Goal: Task Accomplishment & Management: Use online tool/utility

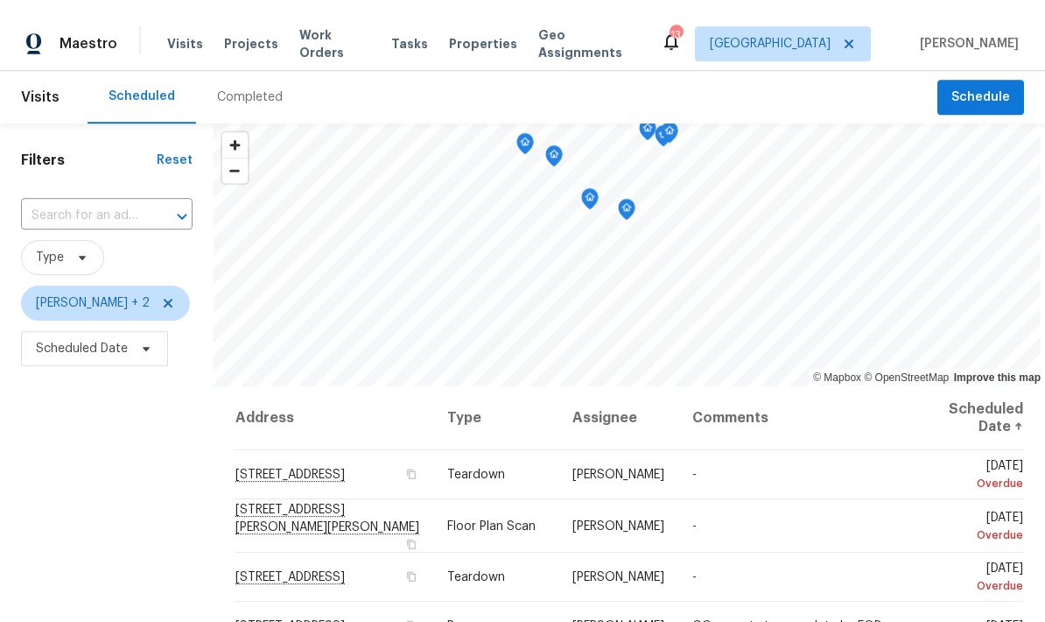
scroll to position [206, 0]
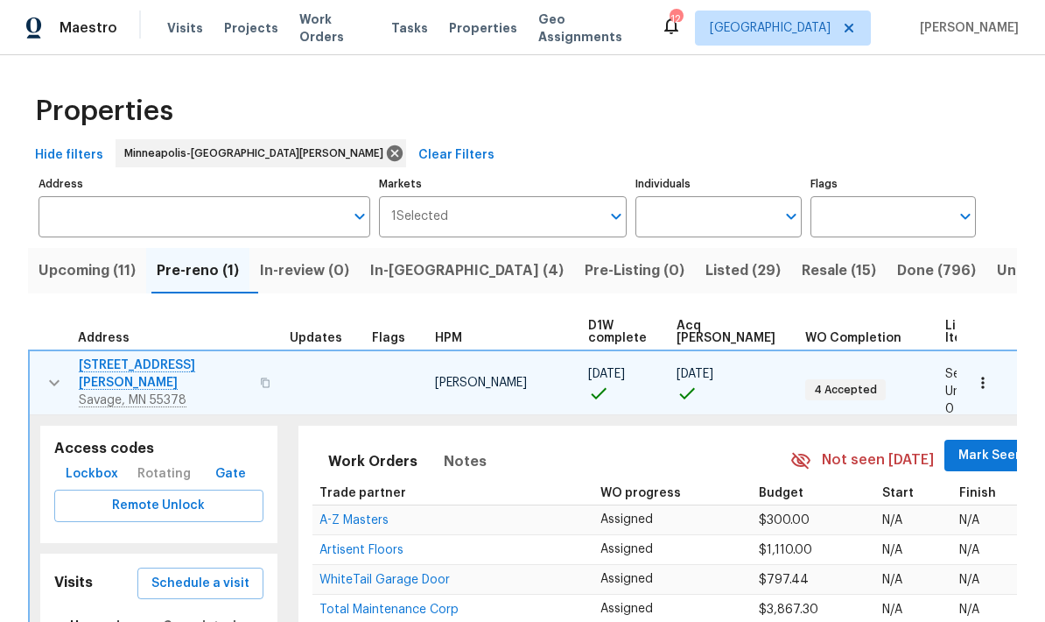
click at [44, 378] on icon "button" at bounding box center [54, 382] width 21 height 21
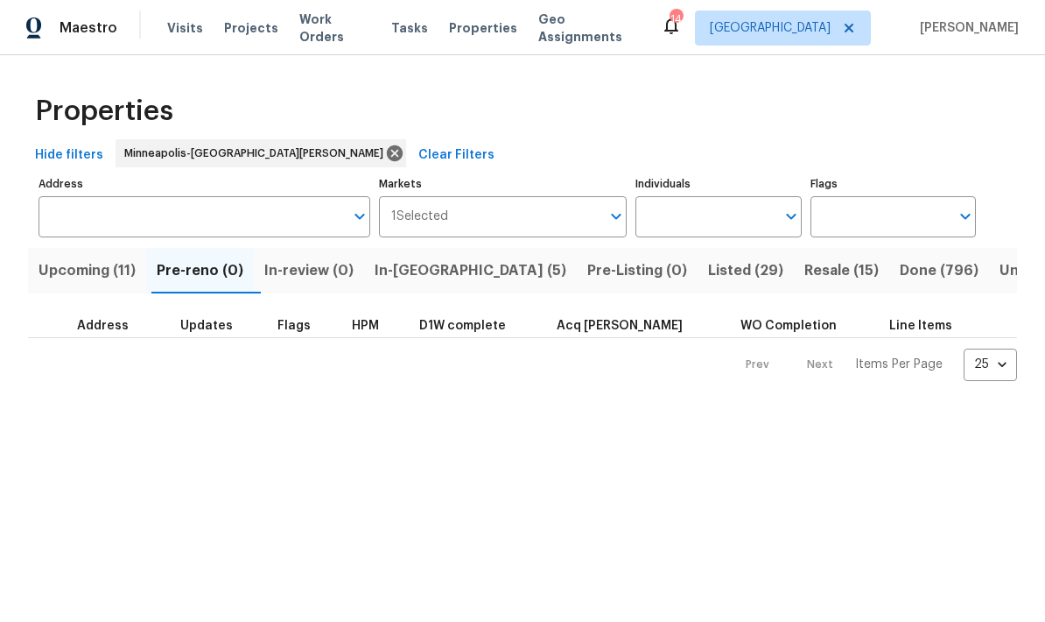
click at [425, 277] on span "In-[GEOGRAPHIC_DATA] (5)" at bounding box center [471, 270] width 192 height 25
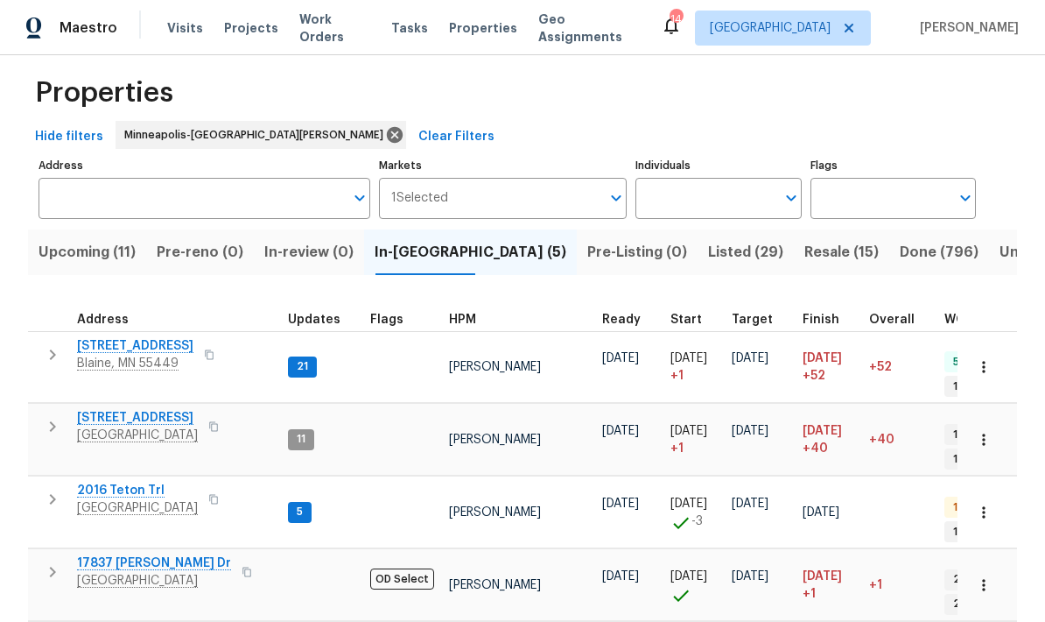
scroll to position [14, 0]
click at [52, 561] on icon "button" at bounding box center [52, 571] width 21 height 21
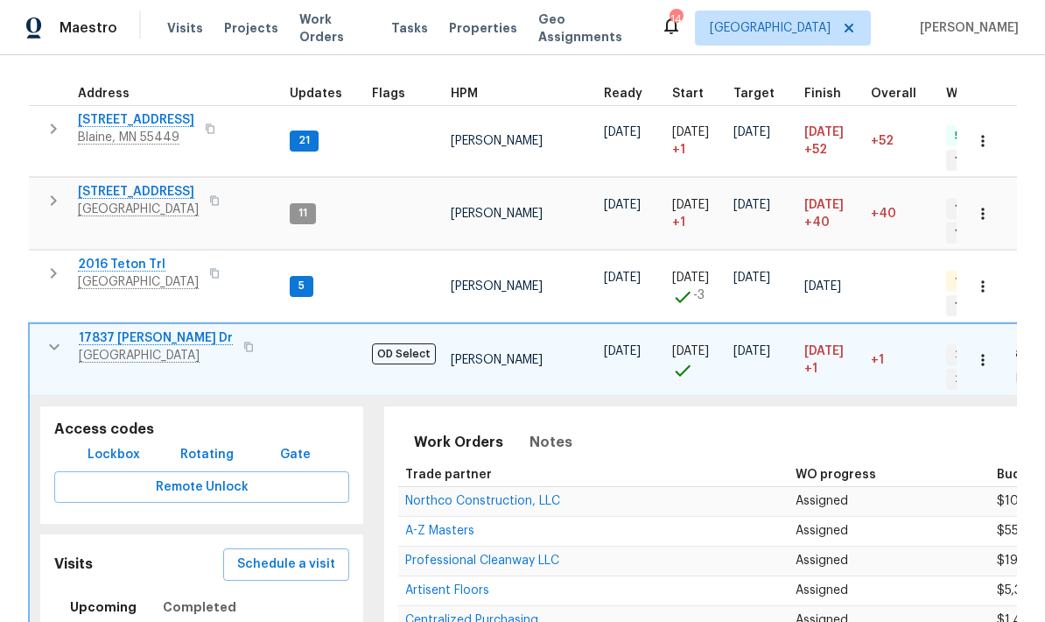
scroll to position [243, 0]
click at [39, 325] on td "17837 Haralson Dr Eden Prairie, MN 55347" at bounding box center [156, 348] width 253 height 46
click at [53, 330] on button "button" at bounding box center [54, 347] width 35 height 35
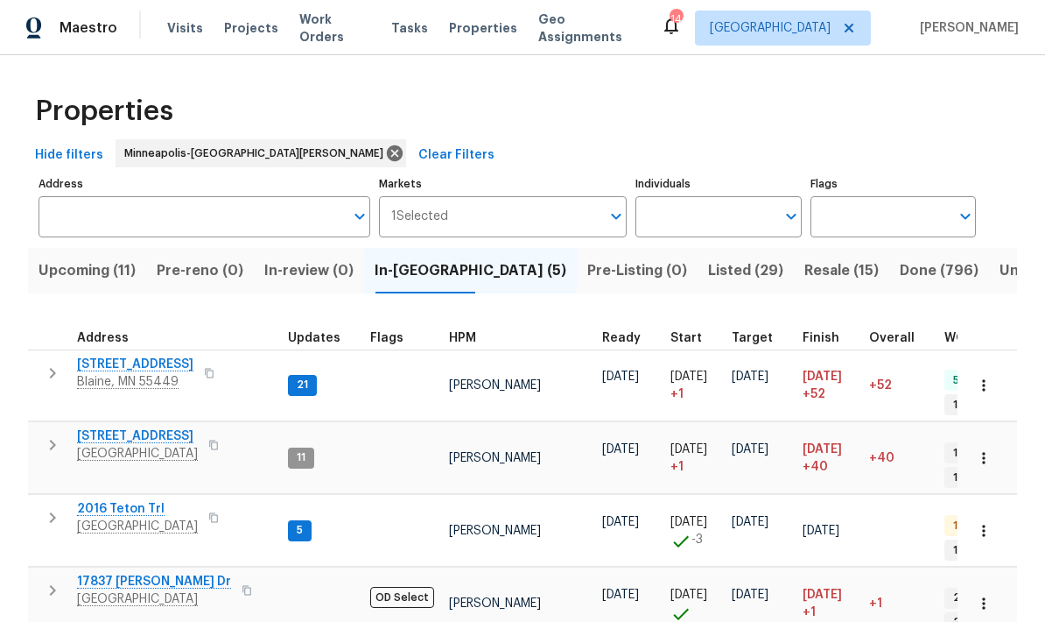
scroll to position [0, 0]
click at [102, 248] on button "Upcoming (11)" at bounding box center [87, 271] width 118 height 46
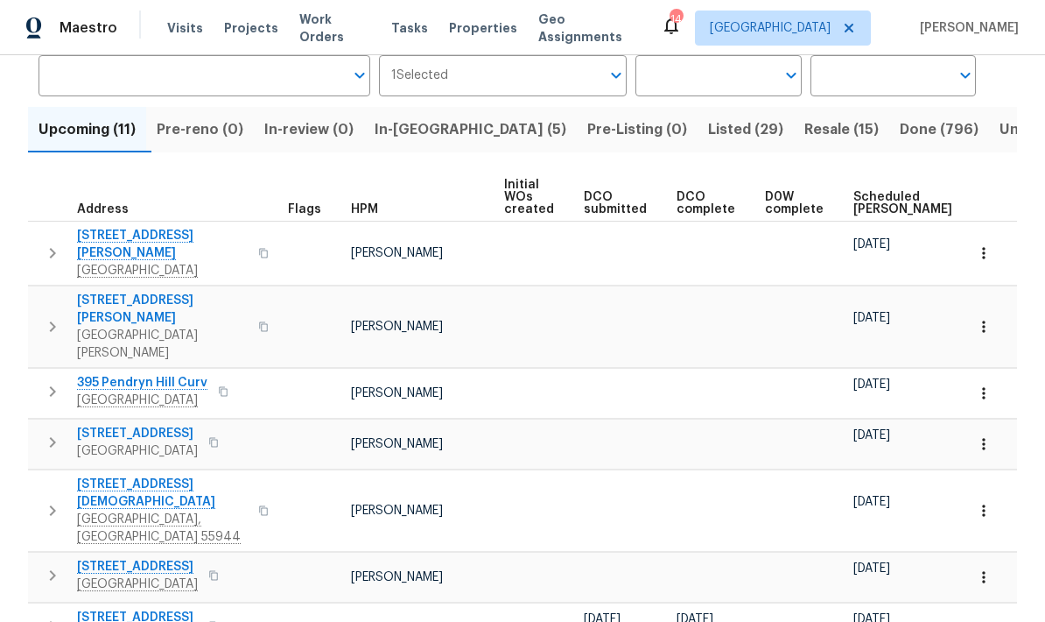
scroll to position [144, 0]
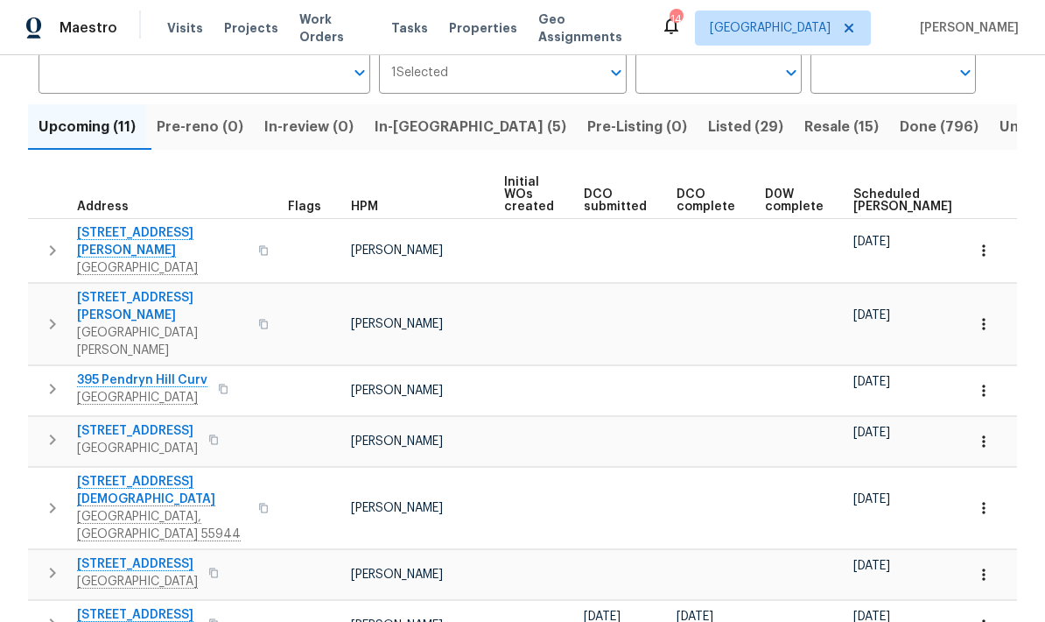
click at [859, 197] on span "Scheduled COE" at bounding box center [903, 200] width 99 height 25
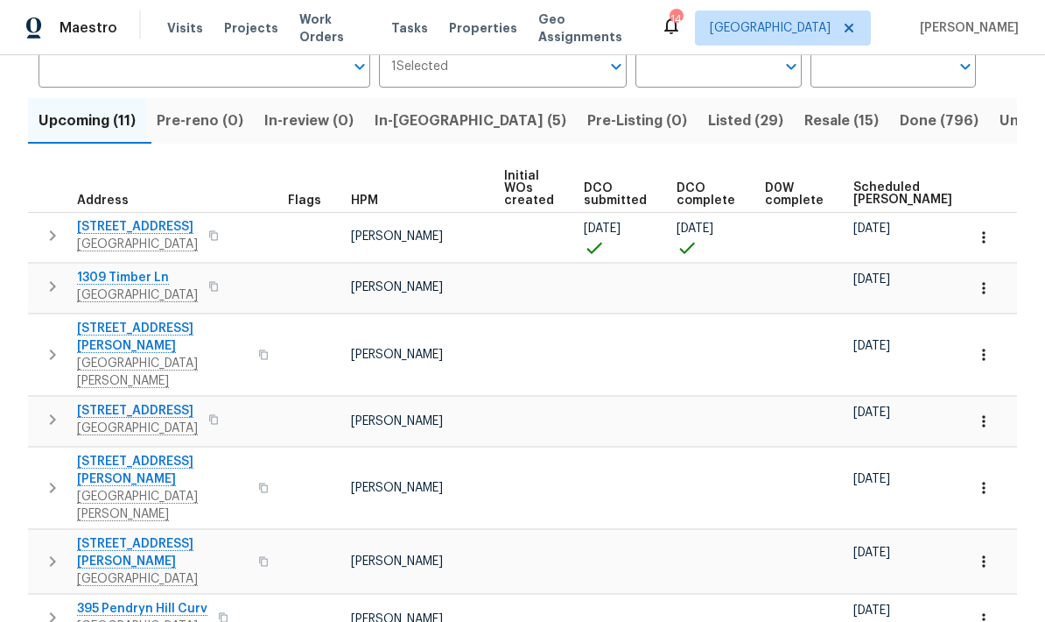
click at [46, 237] on icon "button" at bounding box center [52, 235] width 21 height 21
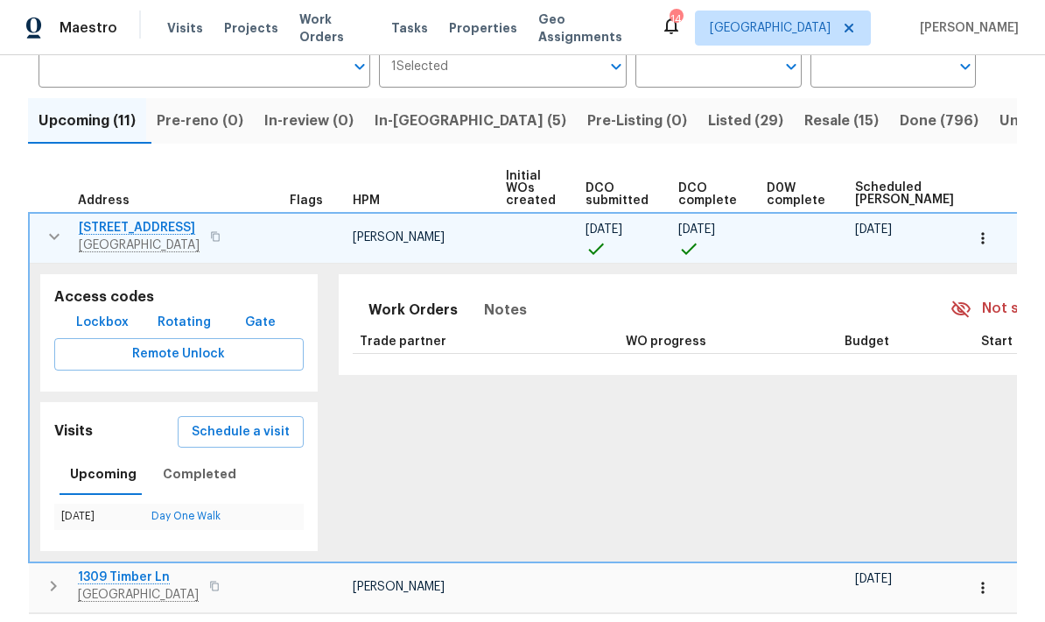
click at [992, 239] on icon "button" at bounding box center [984, 238] width 18 height 18
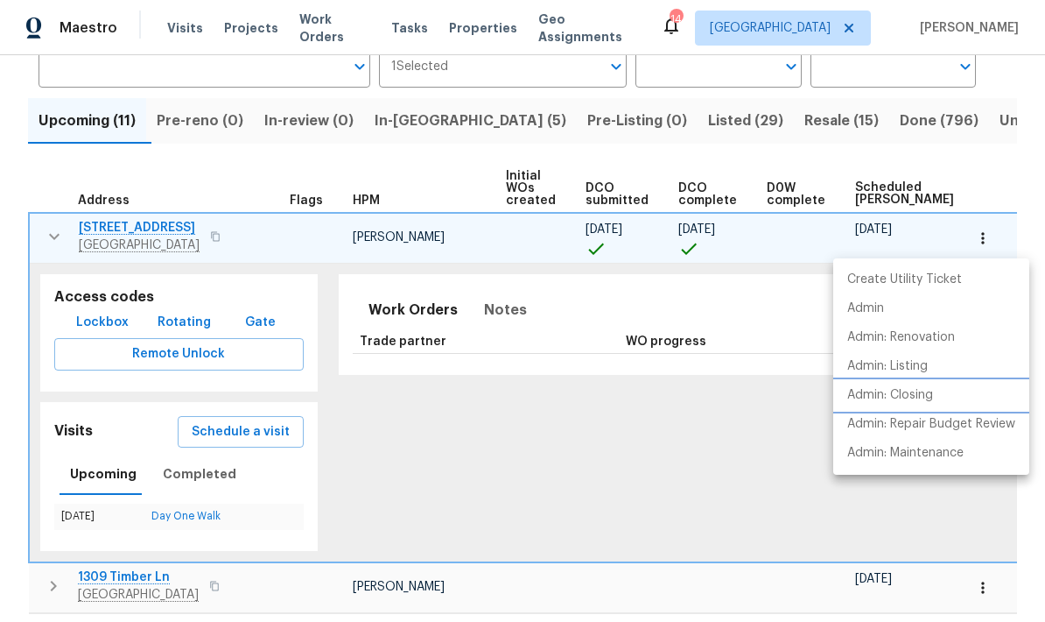
click at [939, 401] on li "Admin: Closing" at bounding box center [932, 395] width 196 height 29
click at [771, 489] on div at bounding box center [522, 311] width 1045 height 622
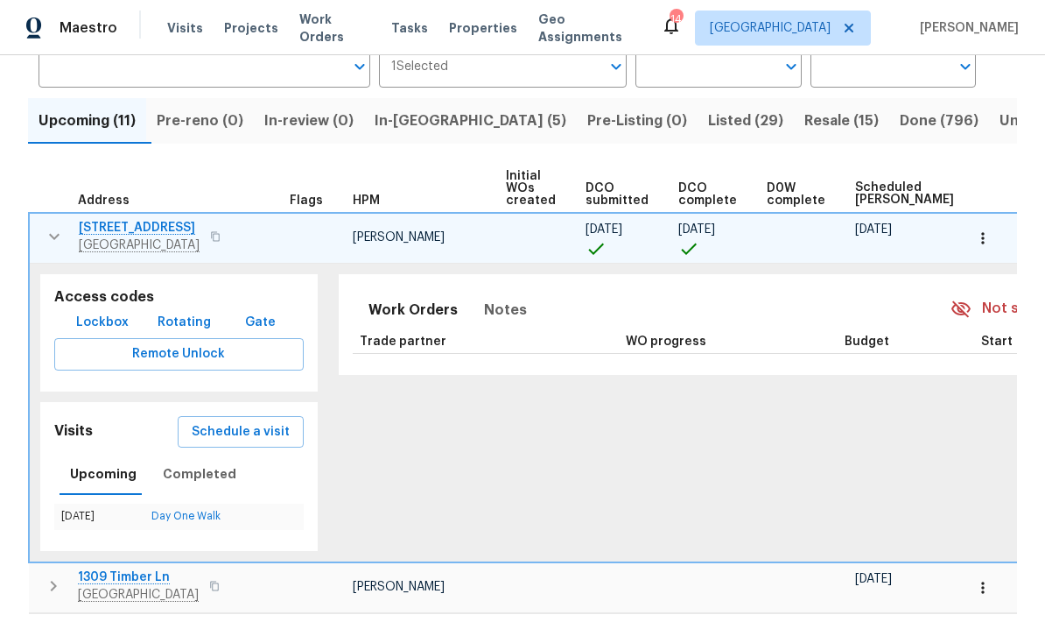
click at [61, 225] on button "button" at bounding box center [54, 236] width 35 height 35
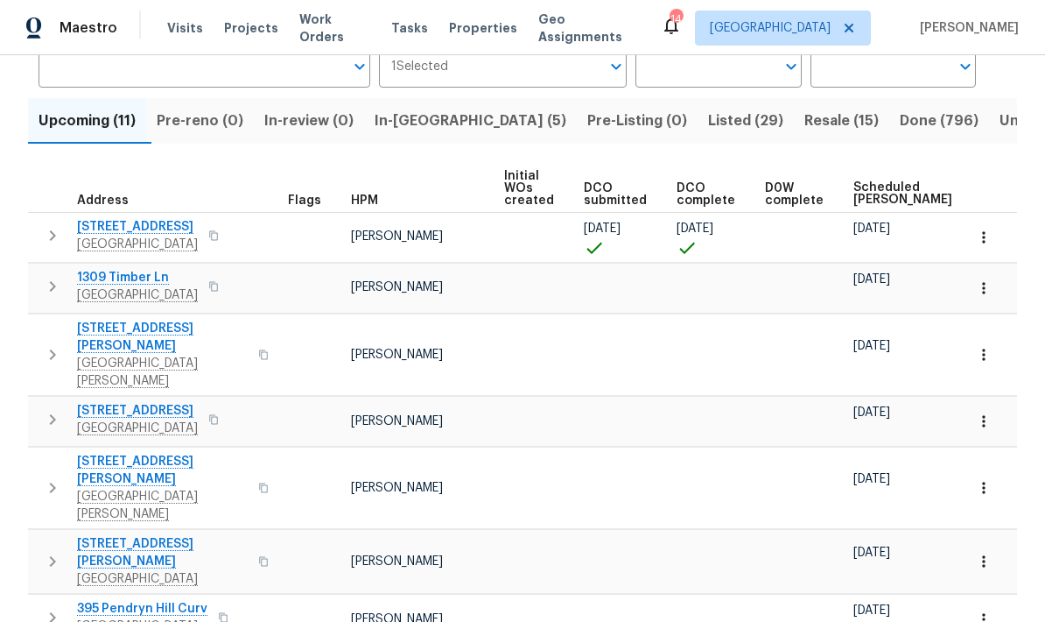
click at [51, 349] on icon "button" at bounding box center [53, 354] width 6 height 11
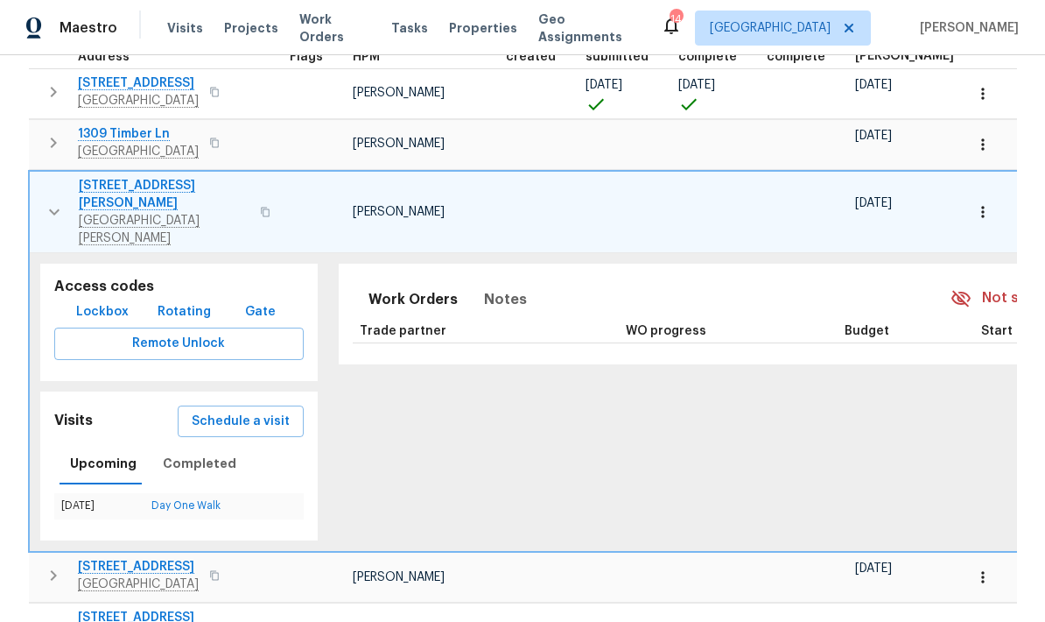
scroll to position [289, 0]
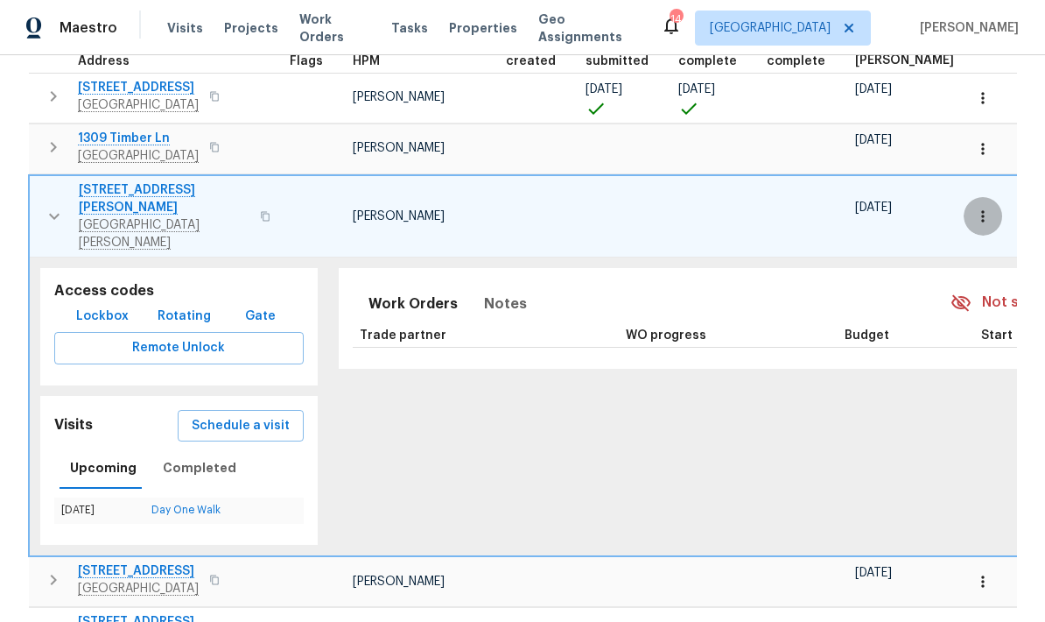
click at [989, 208] on icon "button" at bounding box center [984, 217] width 18 height 18
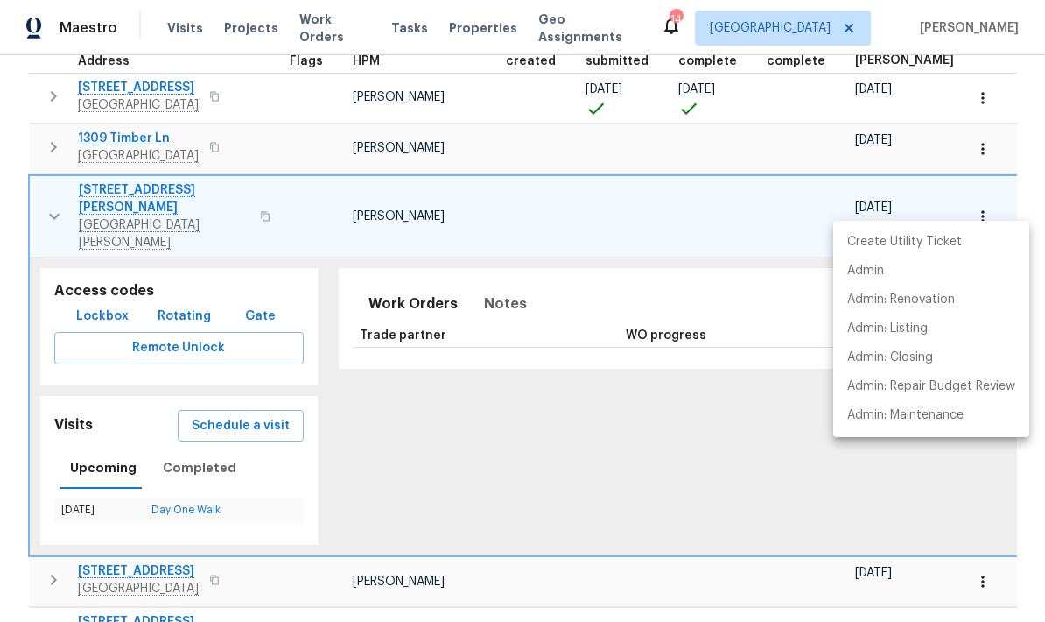
click at [484, 267] on div at bounding box center [522, 311] width 1045 height 622
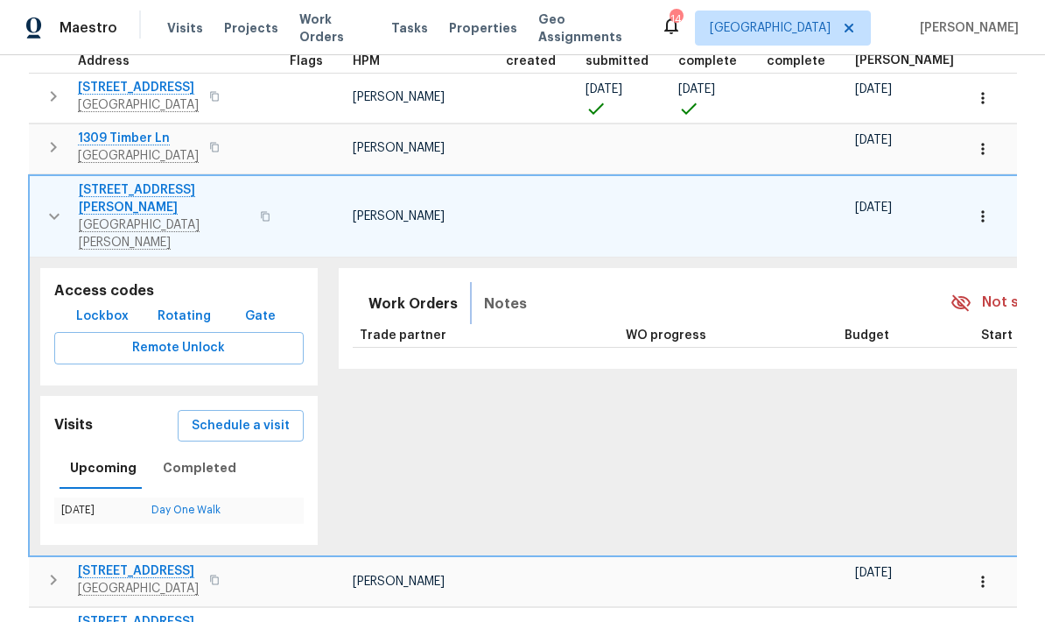
click at [487, 292] on span "Notes" at bounding box center [505, 304] width 43 height 25
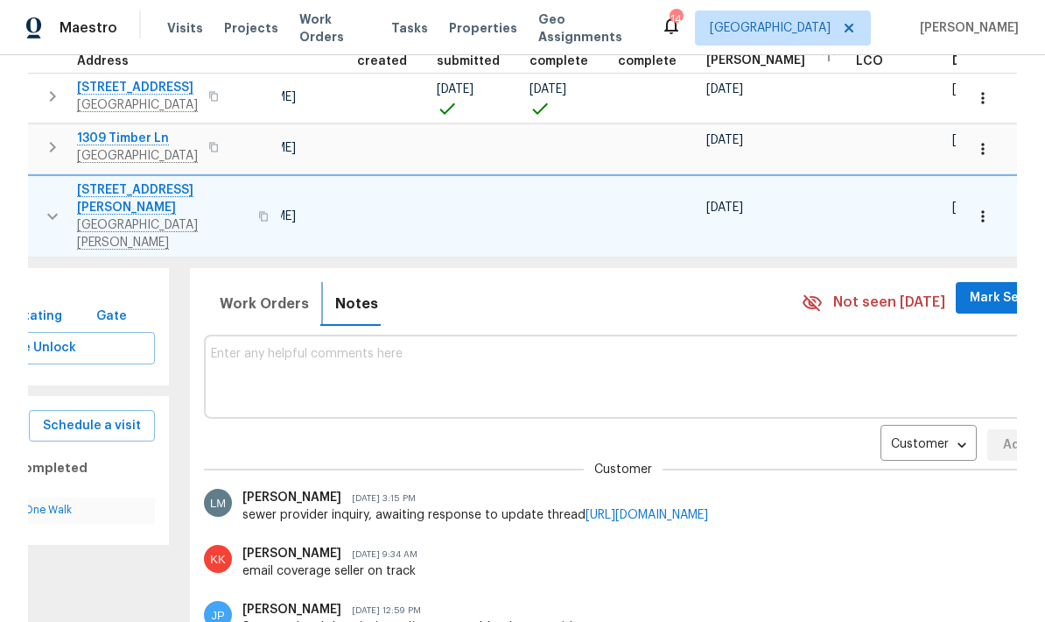
scroll to position [0, 148]
click at [223, 283] on button "Work Orders" at bounding box center [265, 304] width 110 height 42
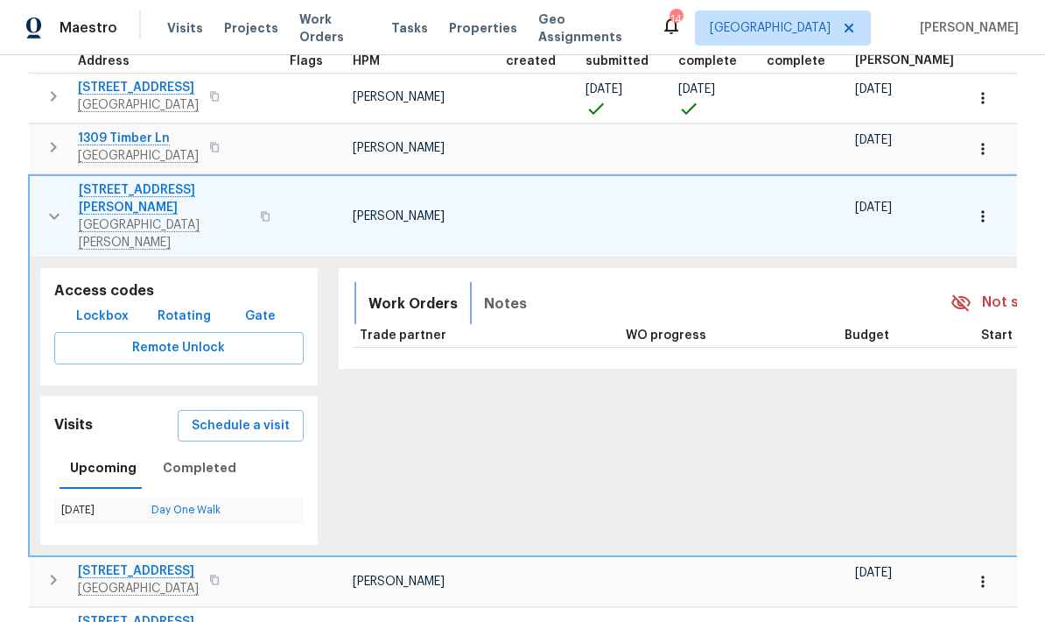
scroll to position [0, 0]
click at [40, 274] on div "Access codes Lockbox Rotating Gate Remote Unlock" at bounding box center [179, 326] width 278 height 117
click at [60, 210] on button "button" at bounding box center [54, 216] width 35 height 70
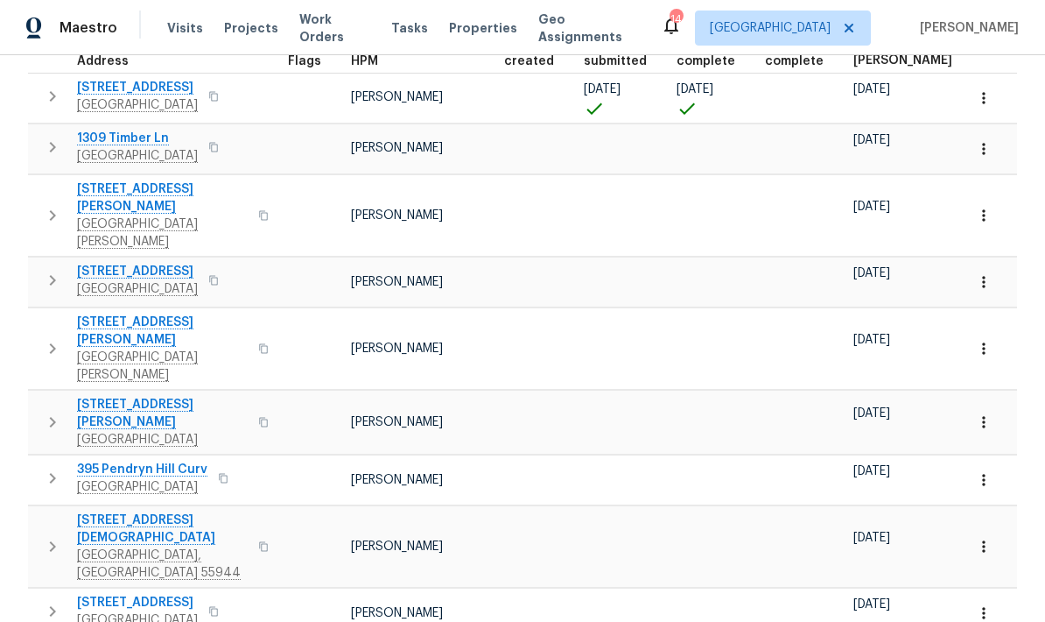
click at [63, 204] on button "button" at bounding box center [52, 215] width 35 height 70
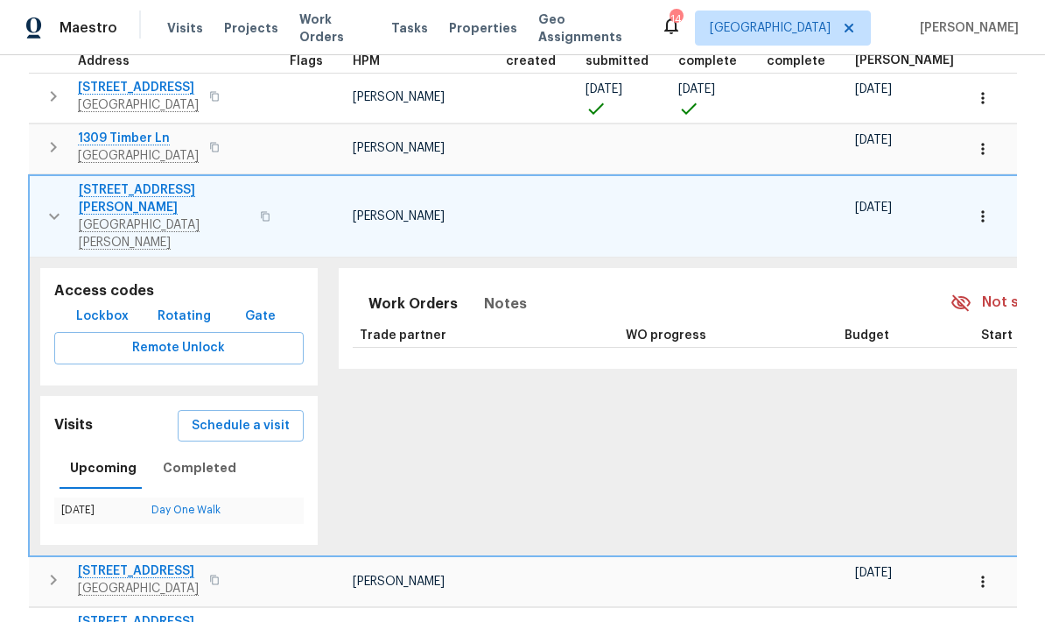
click at [995, 205] on button "button" at bounding box center [983, 216] width 39 height 39
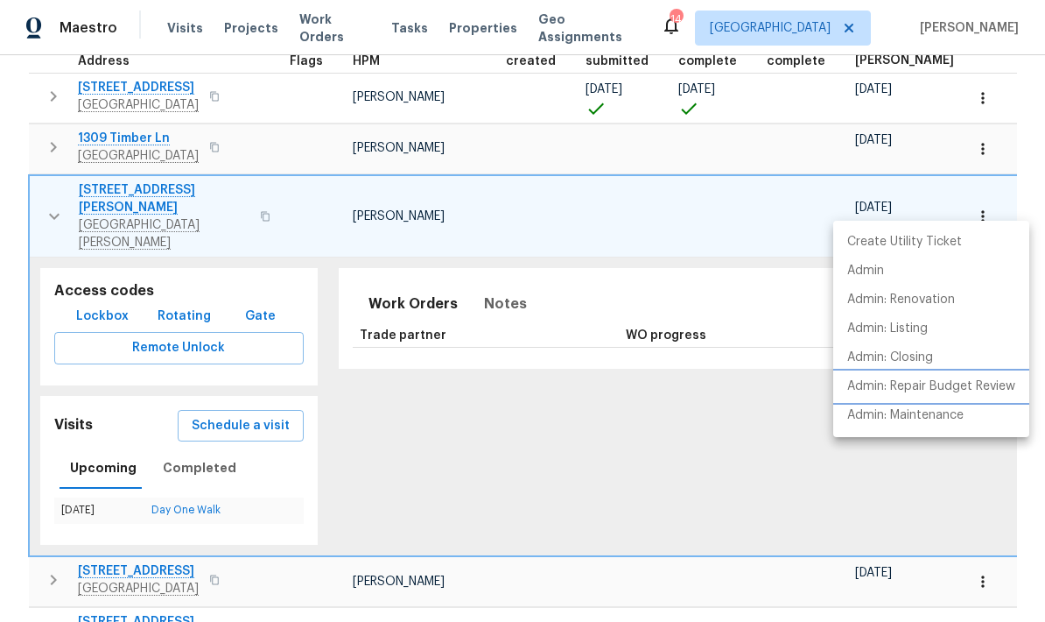
click at [972, 390] on p "Admin: Repair Budget Review" at bounding box center [932, 386] width 168 height 18
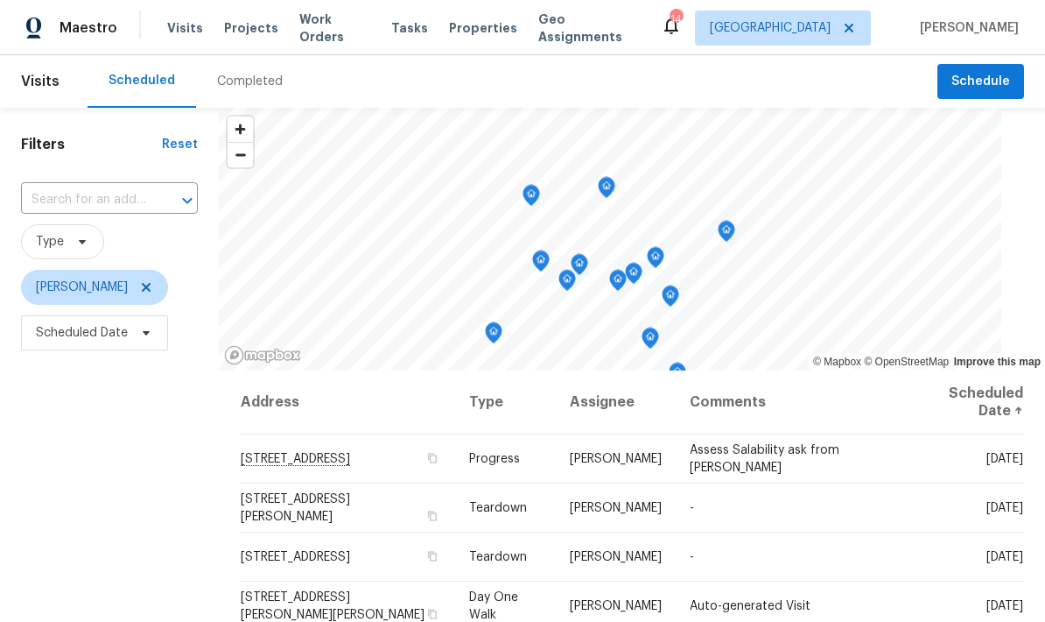
click at [171, 505] on div "Filters Reset ​ Type Jeffrey Lenz Scheduled Date" at bounding box center [109, 488] width 219 height 760
